Goal: Task Accomplishment & Management: Complete application form

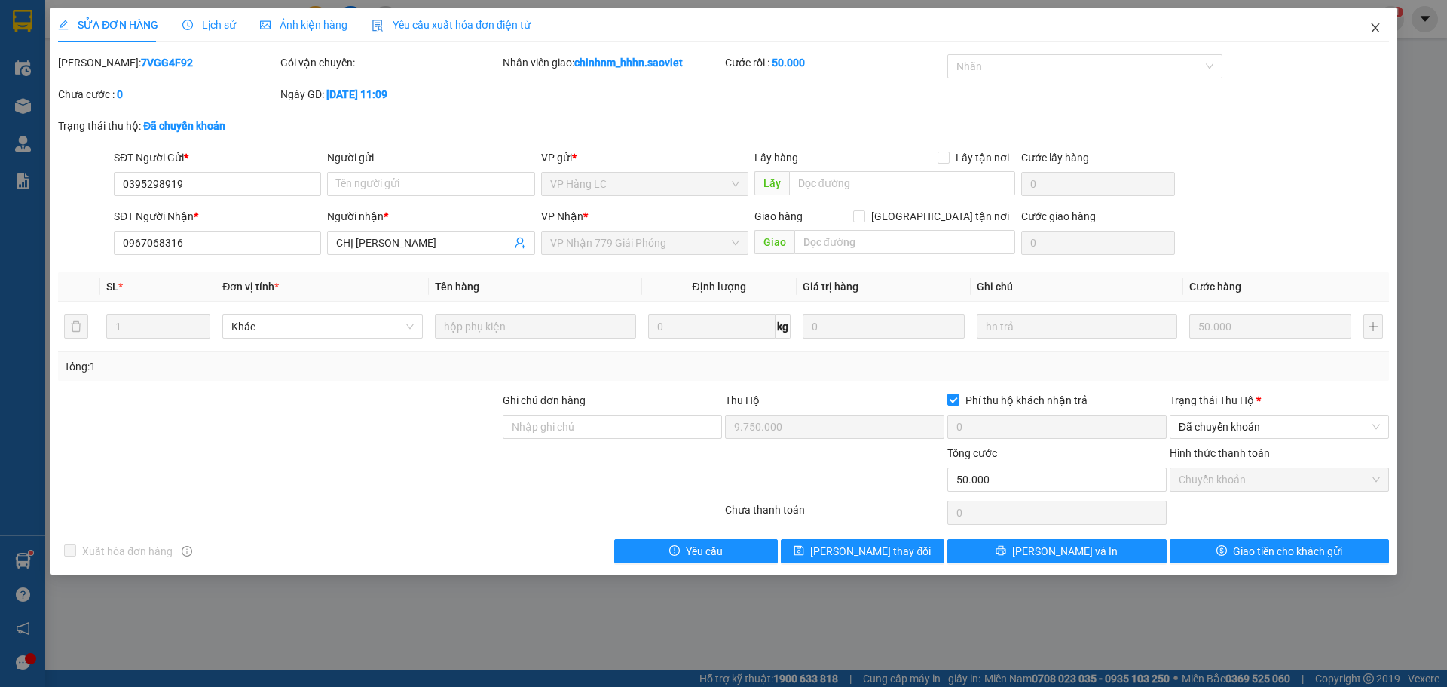
click at [1377, 33] on icon "close" at bounding box center [1375, 28] width 12 height 12
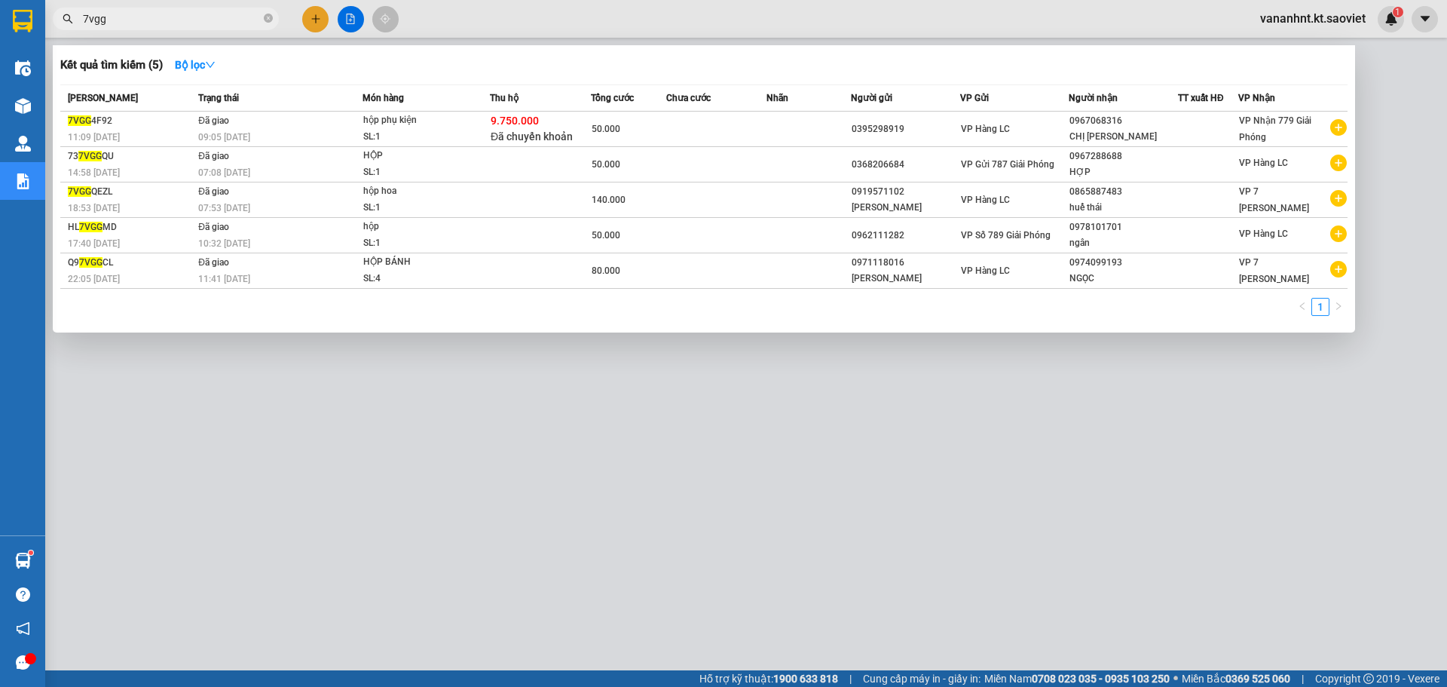
click at [103, 20] on input "7vgg" at bounding box center [172, 19] width 178 height 17
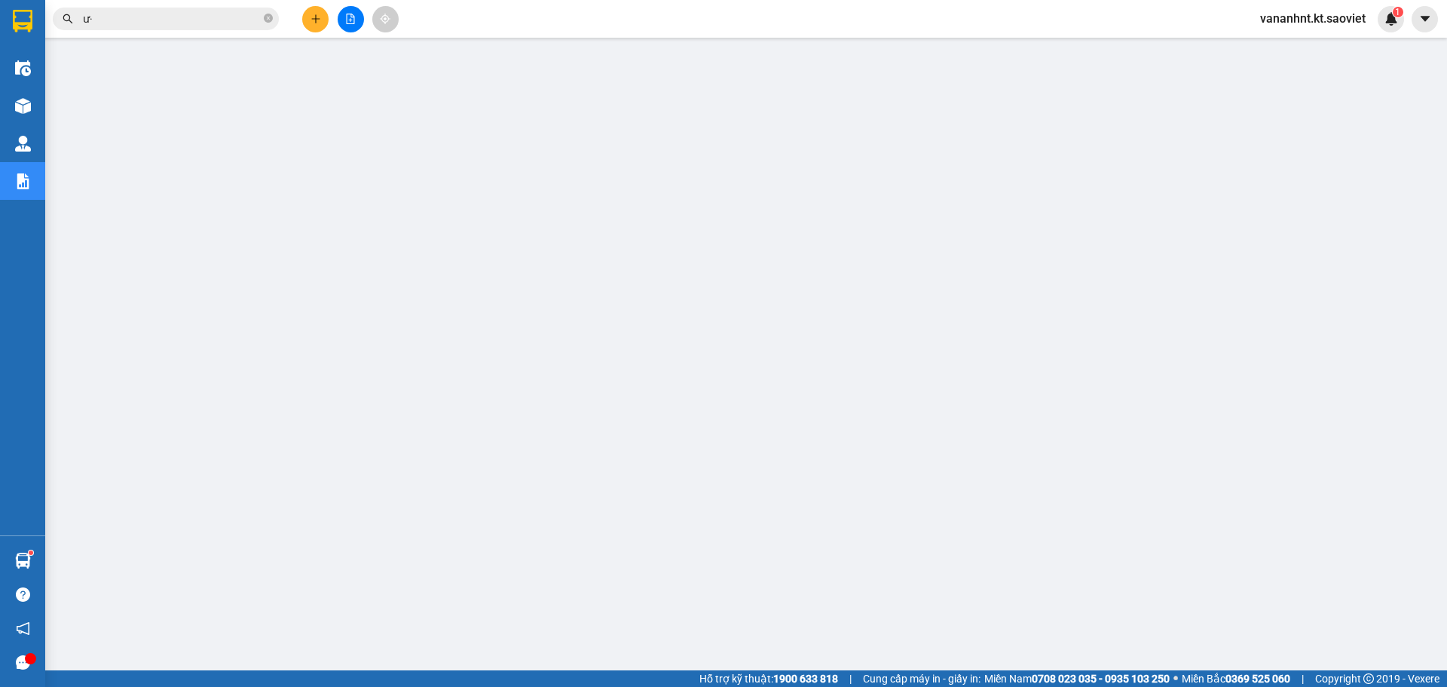
type input "ư"
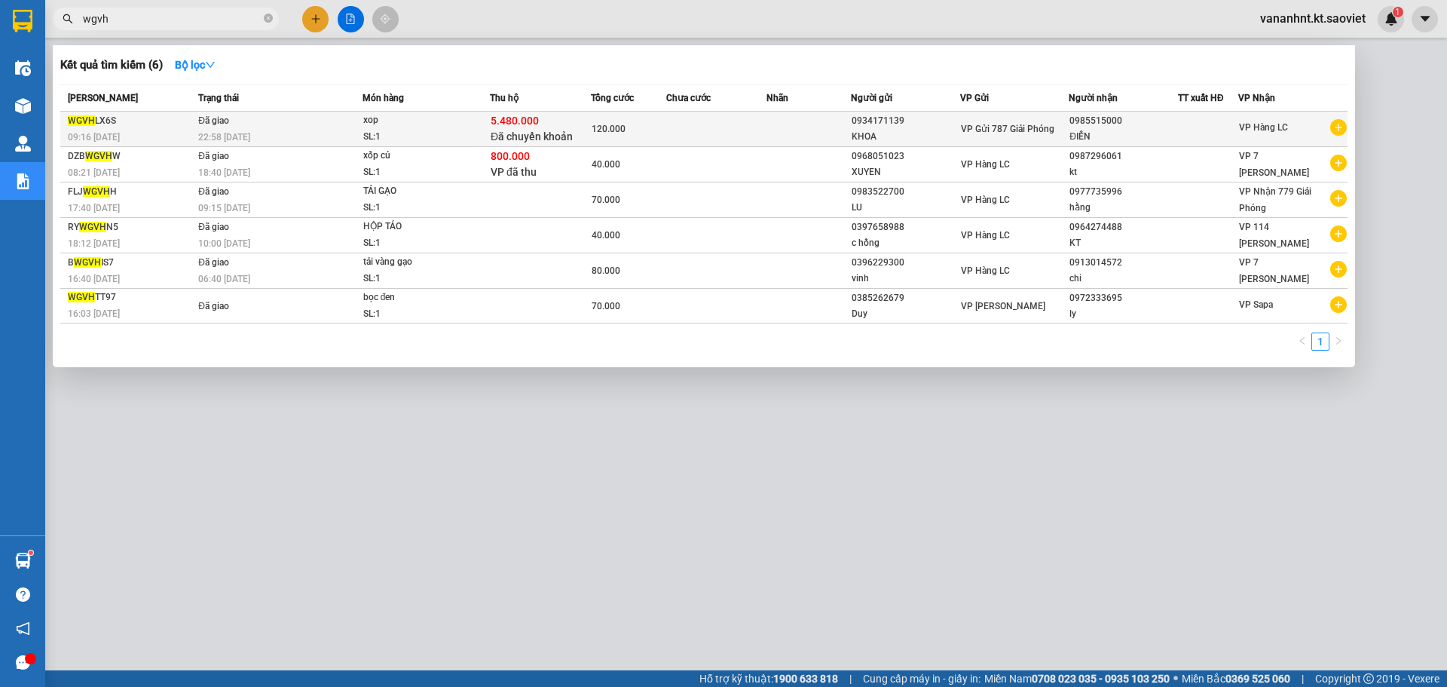
type input "wgvh"
click at [841, 139] on td at bounding box center [809, 129] width 84 height 35
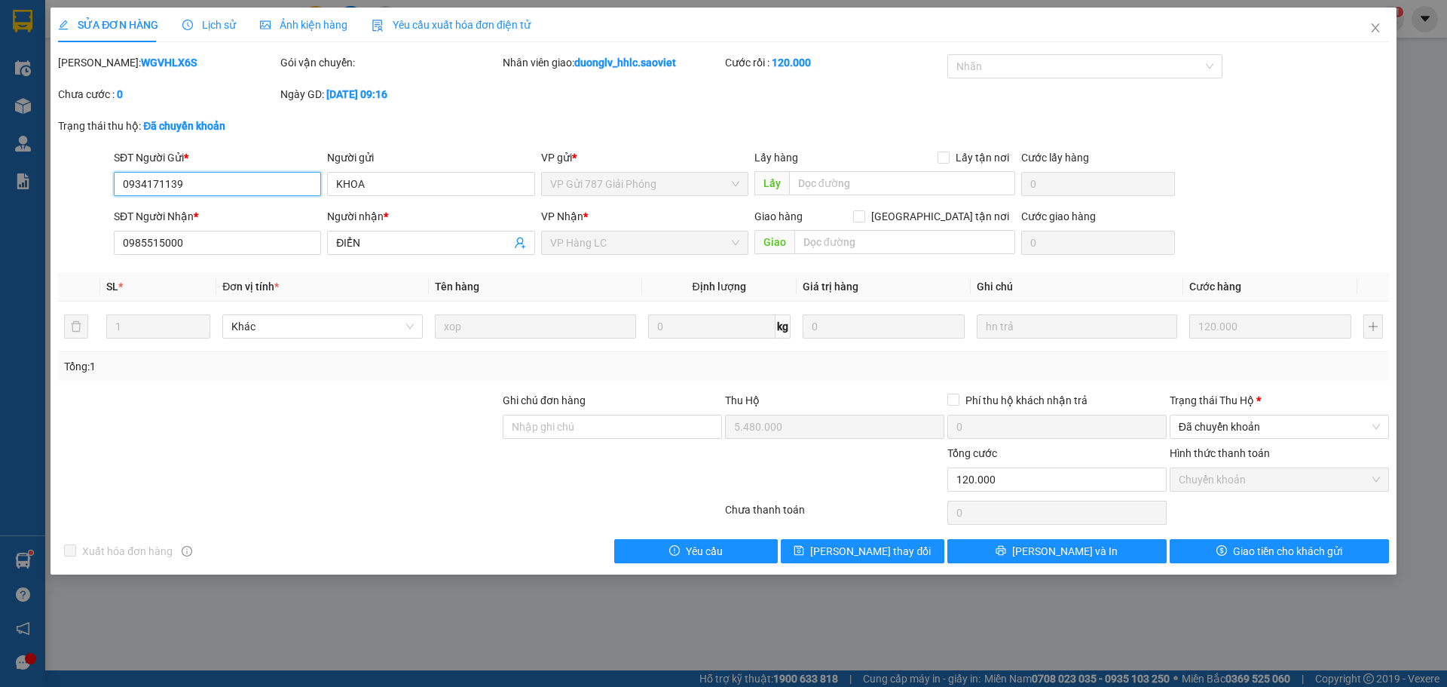
type input "0934171139"
type input "KHOA"
type input "0985515000"
type input "ĐIỂN"
type input "5.480.000"
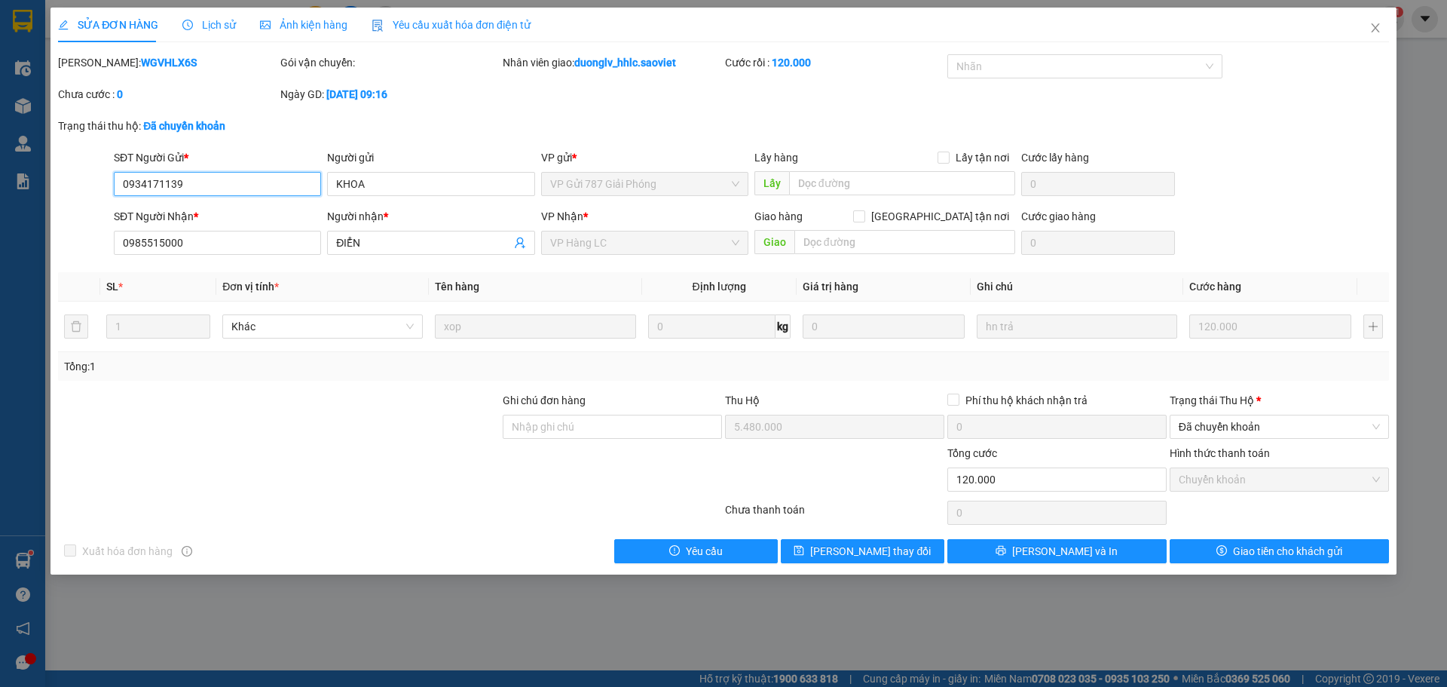
type input "0"
type input "120.000"
click at [231, 21] on span "Lịch sử" at bounding box center [209, 25] width 54 height 12
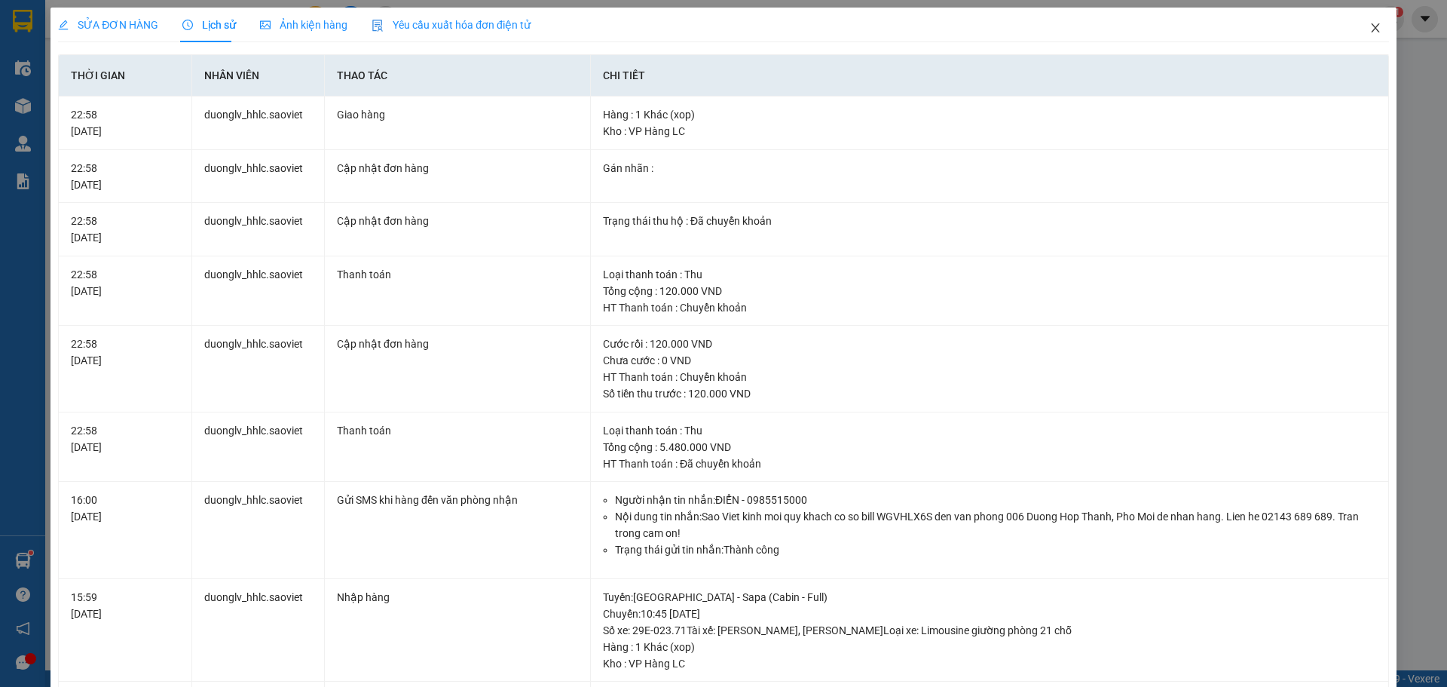
click at [1369, 23] on icon "close" at bounding box center [1375, 28] width 12 height 12
